Goal: Navigation & Orientation: Find specific page/section

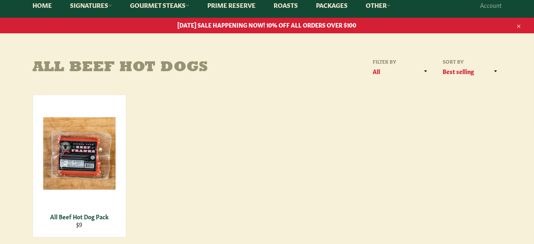
scroll to position [123, 0]
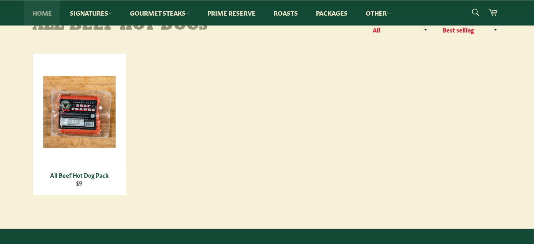
click at [45, 14] on link "Home" at bounding box center [42, 12] width 36 height 25
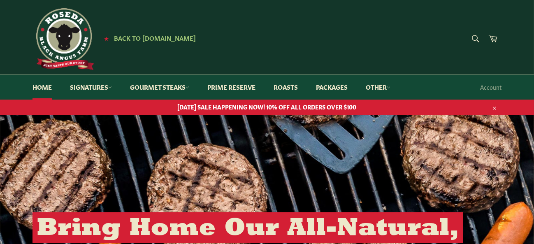
click at [73, 49] on img at bounding box center [63, 39] width 62 height 62
click at [323, 90] on link "Packages" at bounding box center [331, 86] width 48 height 25
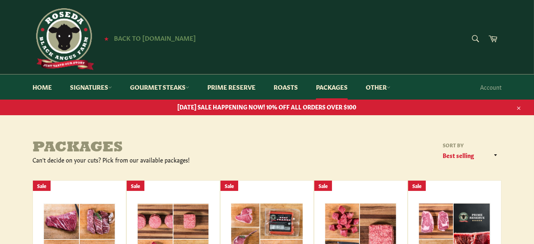
click at [144, 38] on span "Back to [DOMAIN_NAME]" at bounding box center [155, 37] width 82 height 9
